Goal: Navigation & Orientation: Find specific page/section

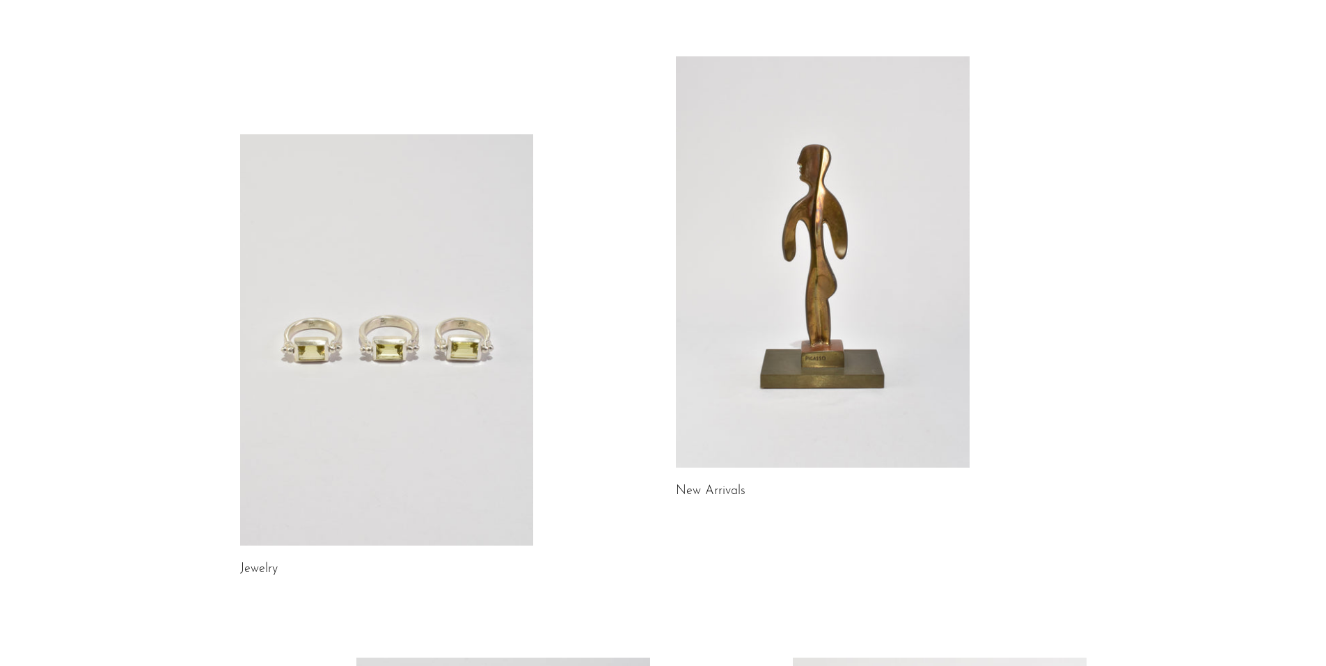
scroll to position [70, 0]
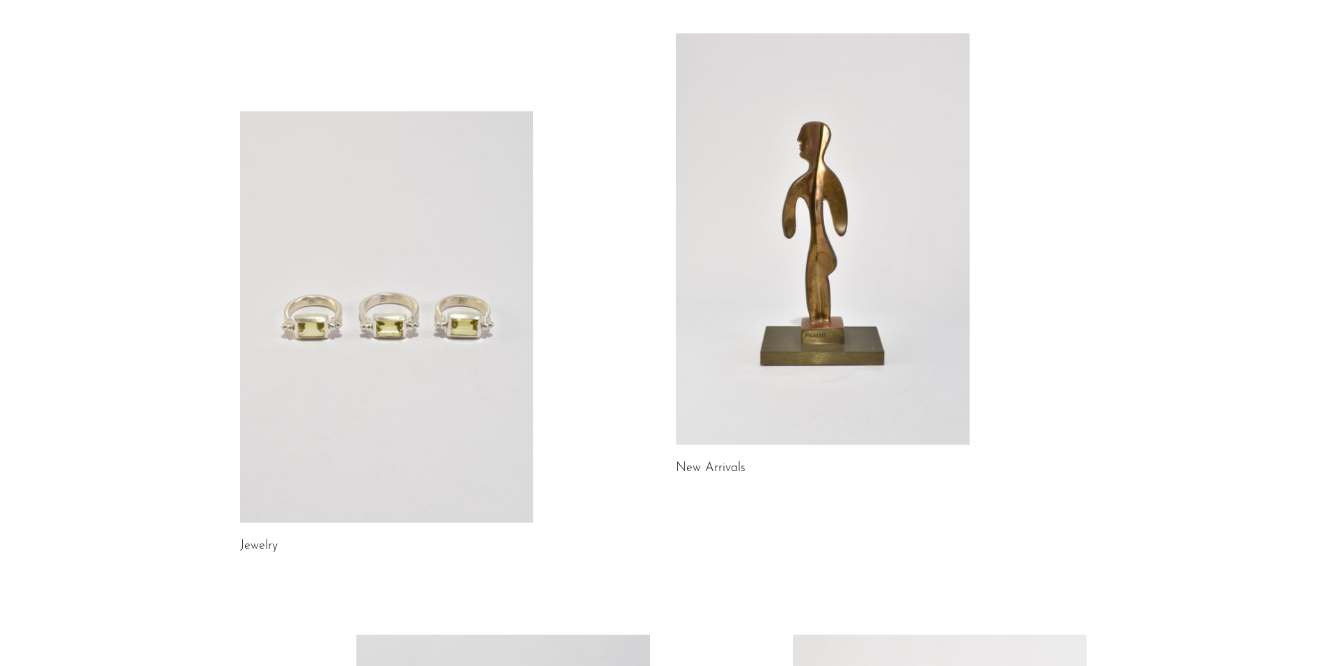
click at [501, 278] on link at bounding box center [387, 316] width 294 height 411
click at [480, 274] on link at bounding box center [387, 316] width 294 height 411
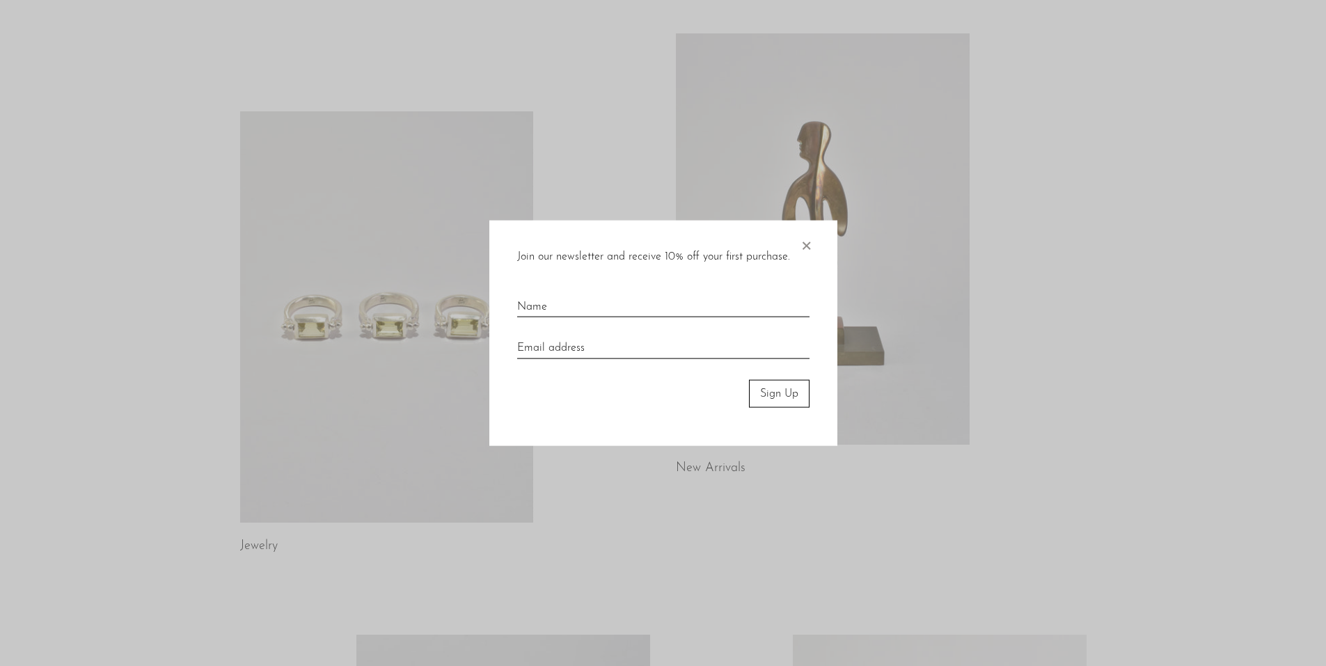
click at [807, 245] on span "×" at bounding box center [806, 242] width 14 height 45
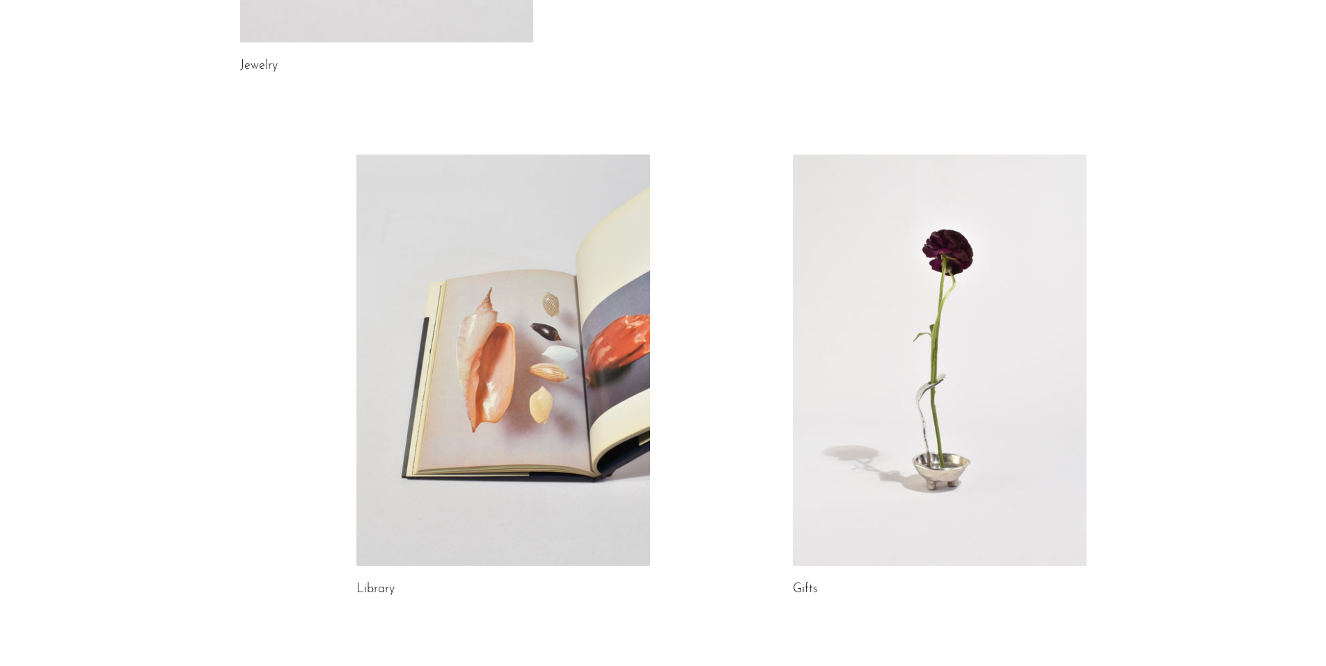
scroll to position [688, 0]
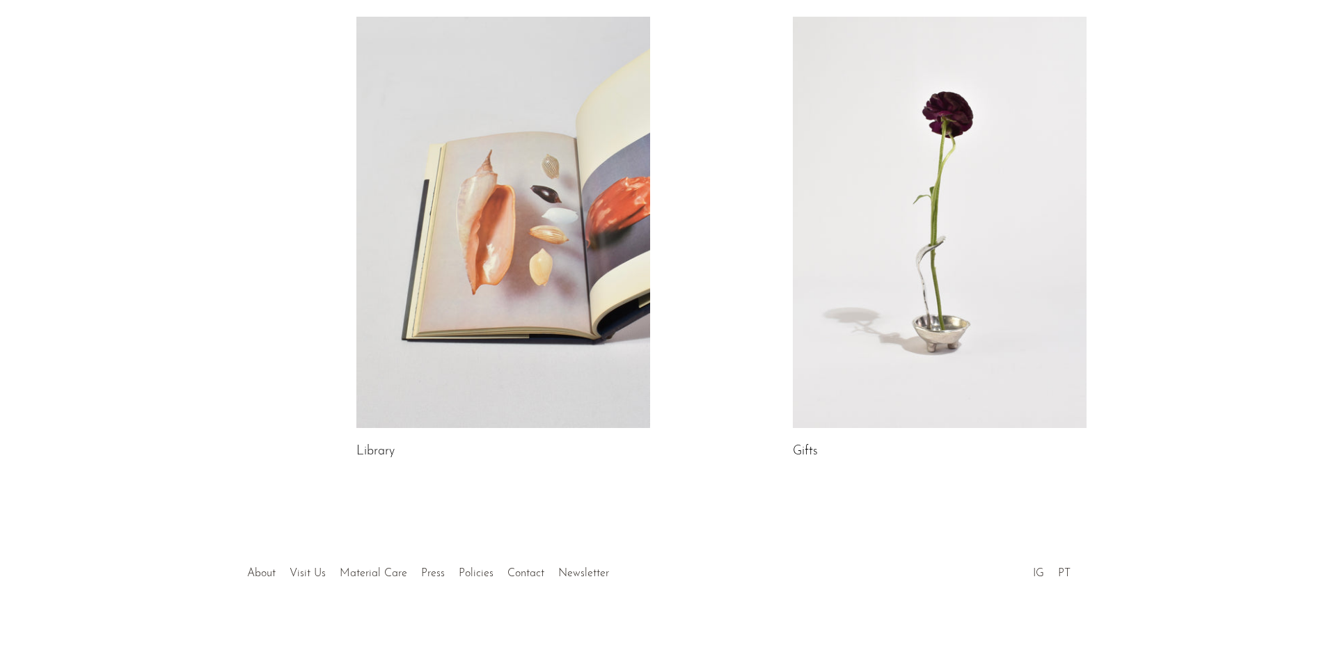
click at [837, 375] on link at bounding box center [940, 222] width 294 height 411
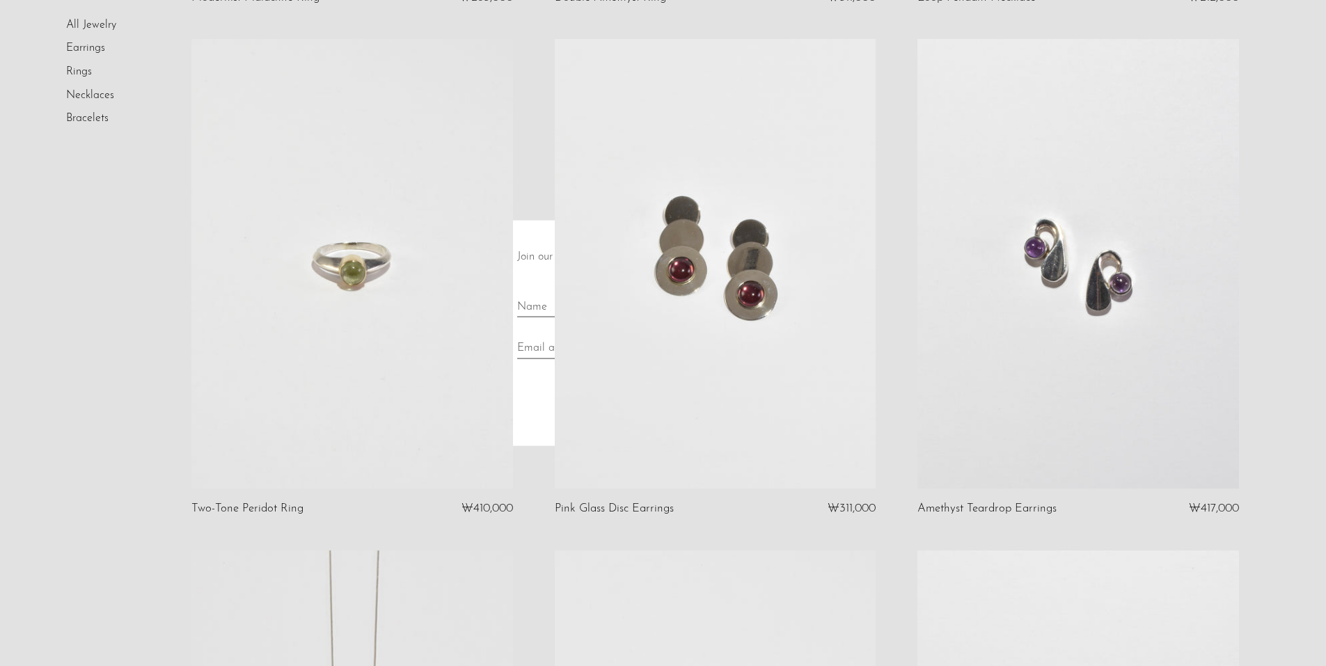
scroll to position [2993, 0]
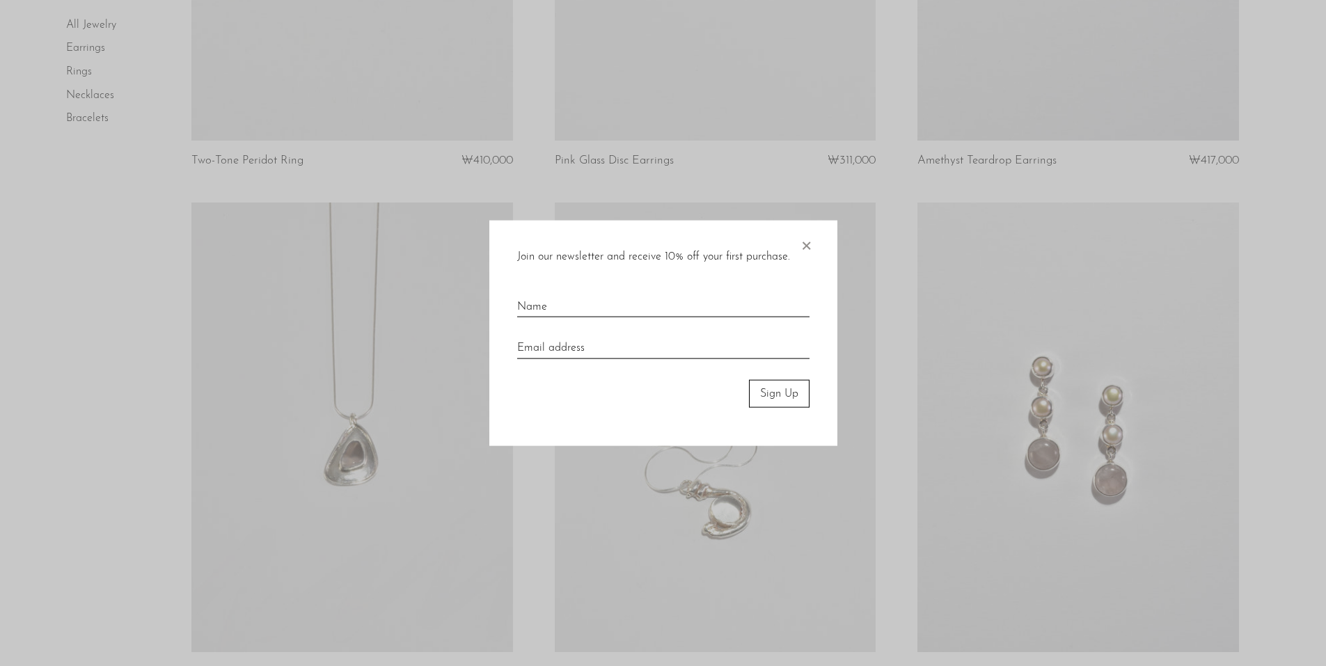
click at [809, 244] on span "×" at bounding box center [806, 242] width 14 height 45
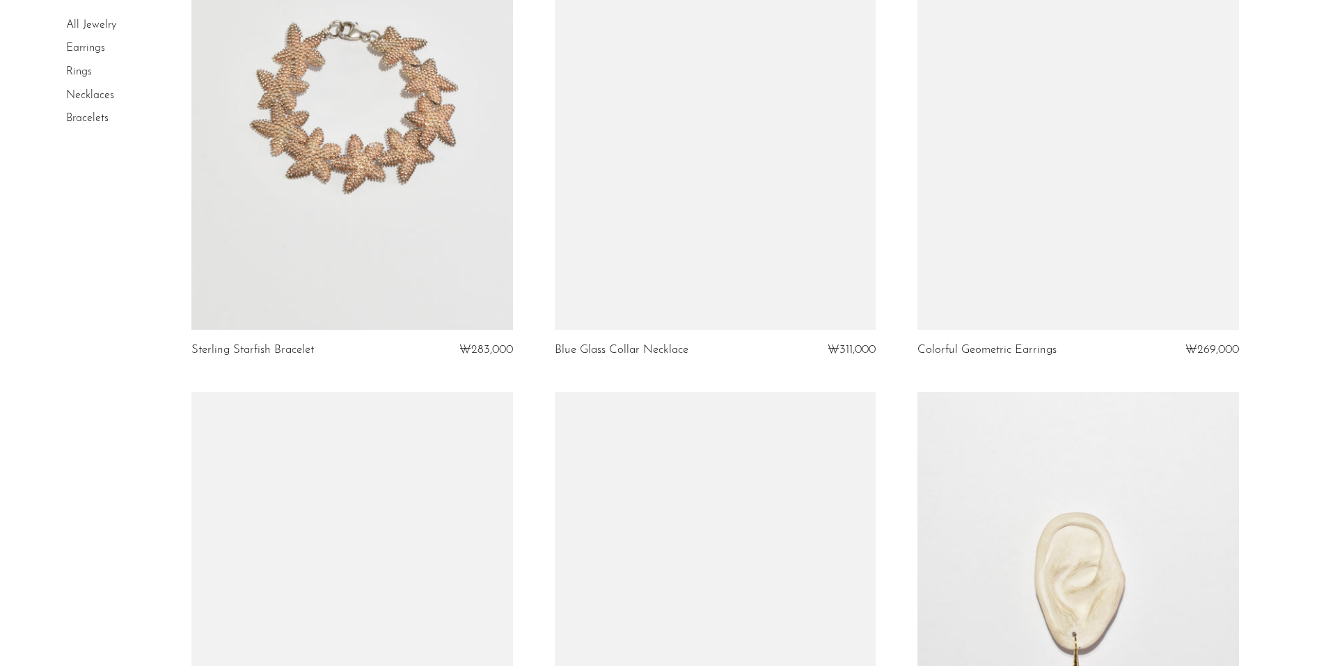
scroll to position [5846, 0]
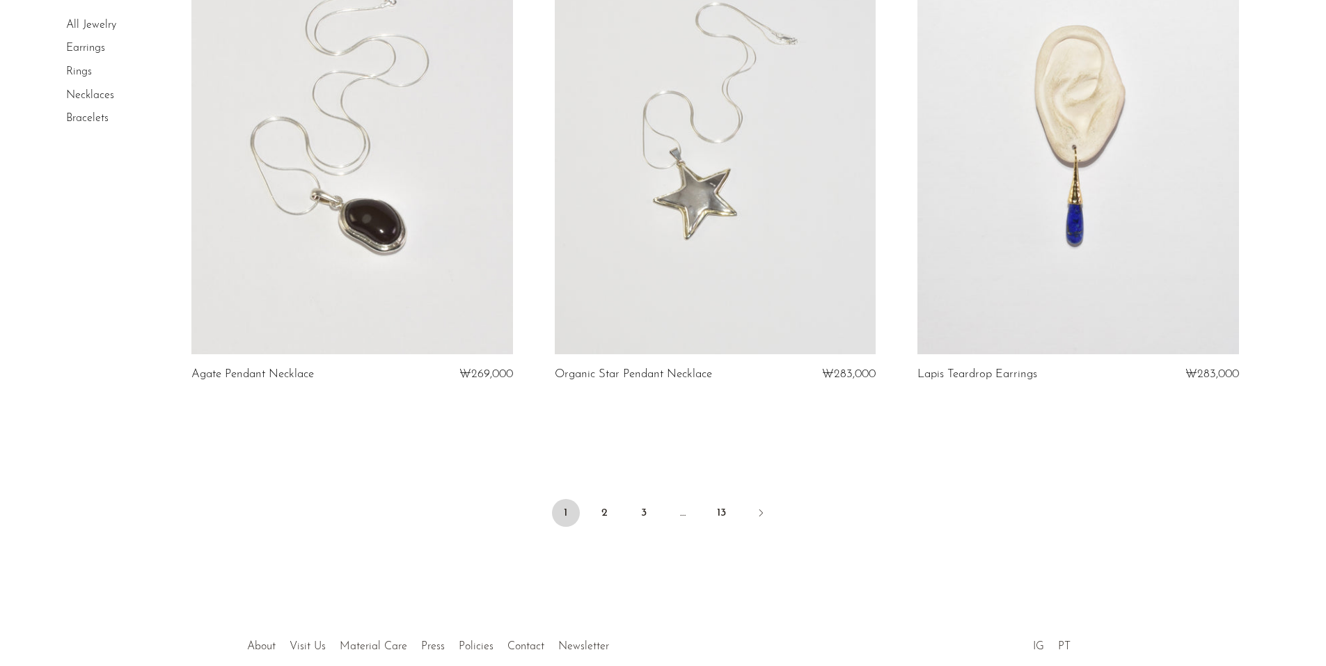
click at [90, 122] on link "Bracelets" at bounding box center [87, 118] width 42 height 11
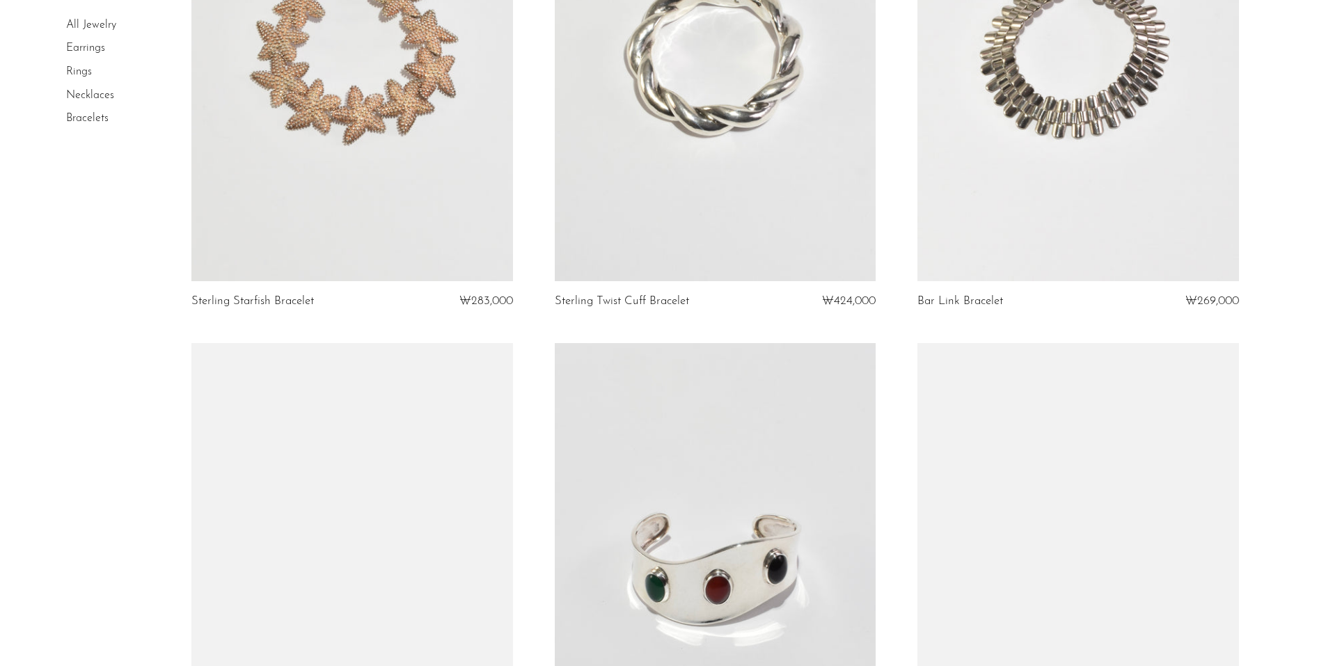
scroll to position [702, 0]
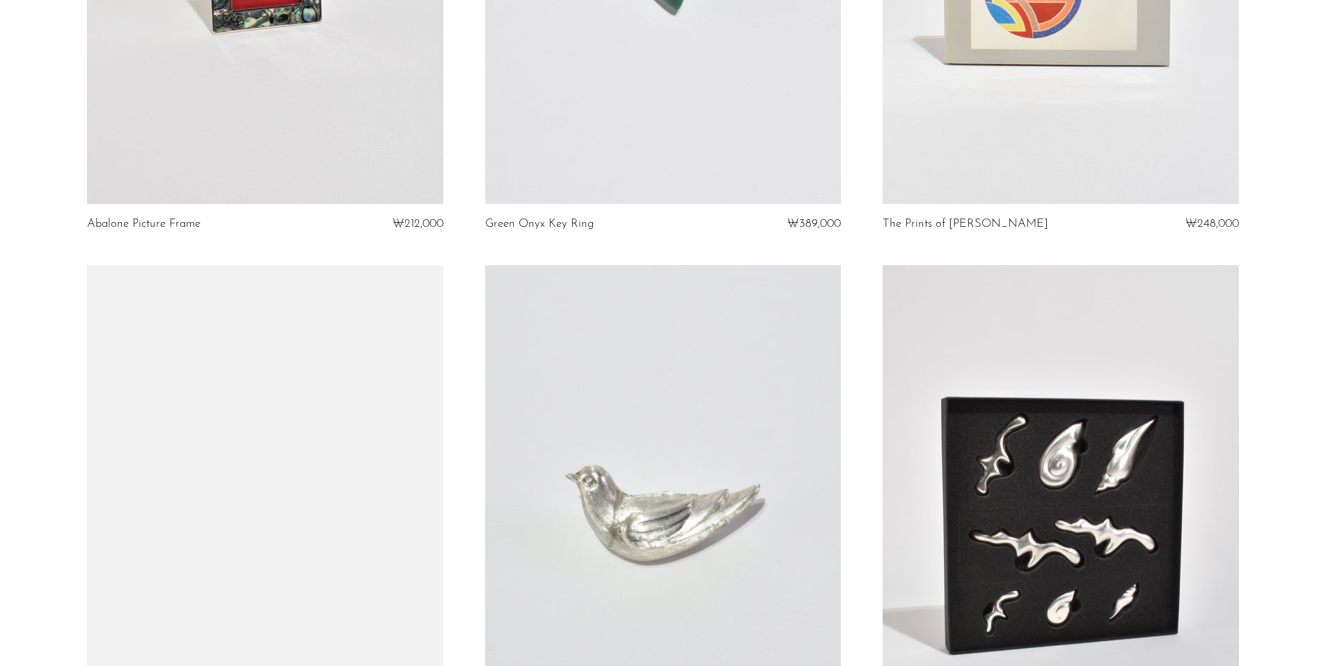
scroll to position [3410, 0]
